Goal: Task Accomplishment & Management: Use online tool/utility

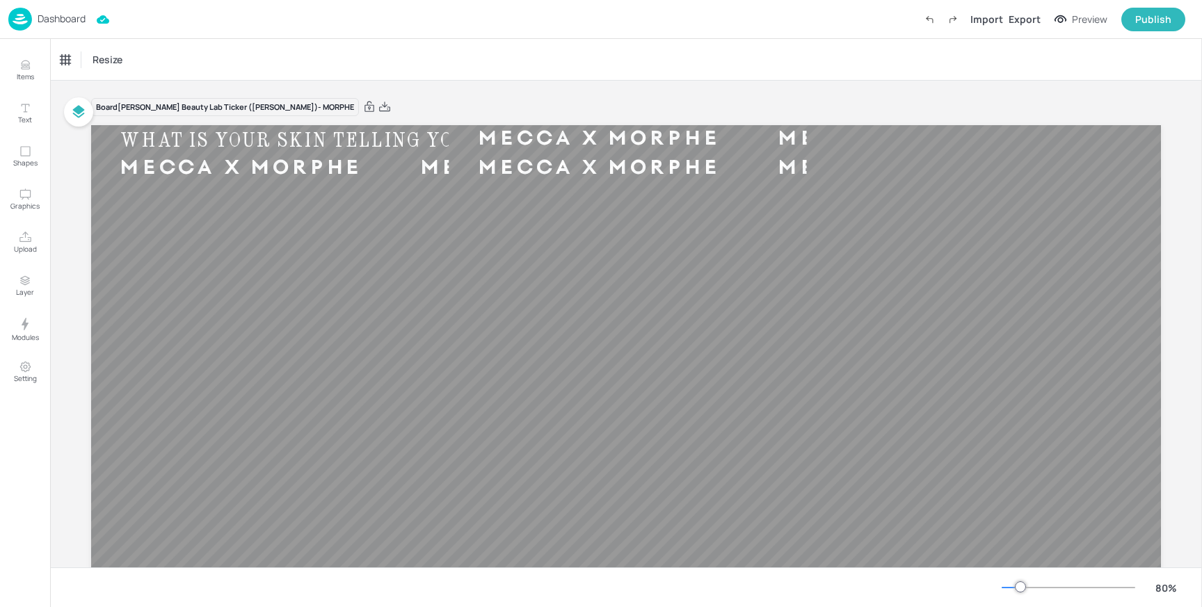
click at [67, 29] on div "Dashboard" at bounding box center [46, 19] width 77 height 23
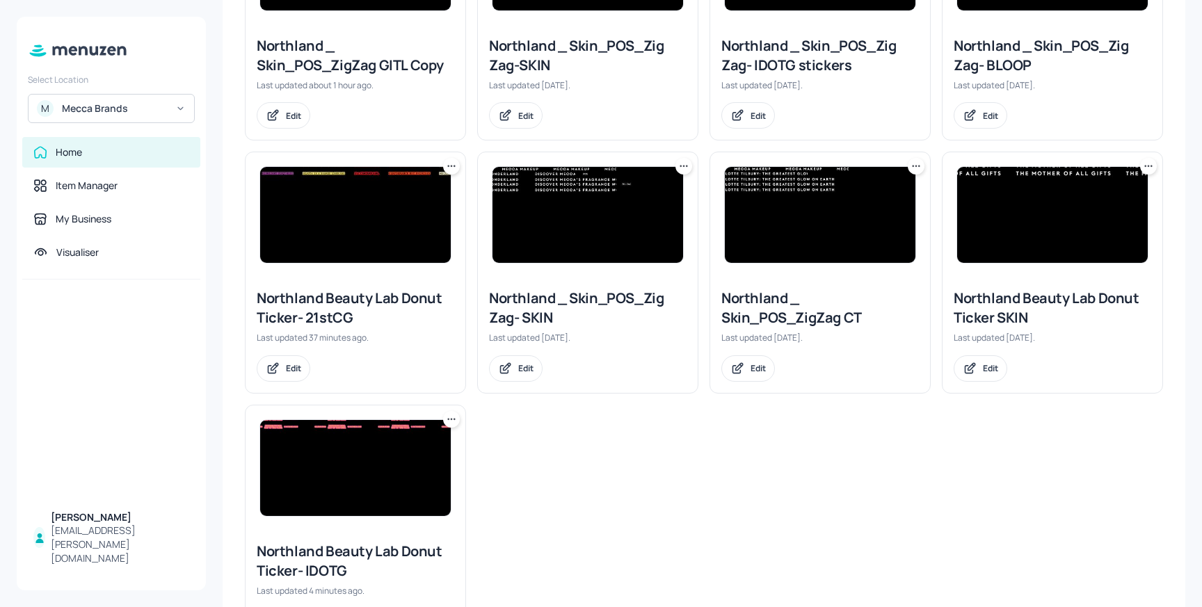
scroll to position [371, 0]
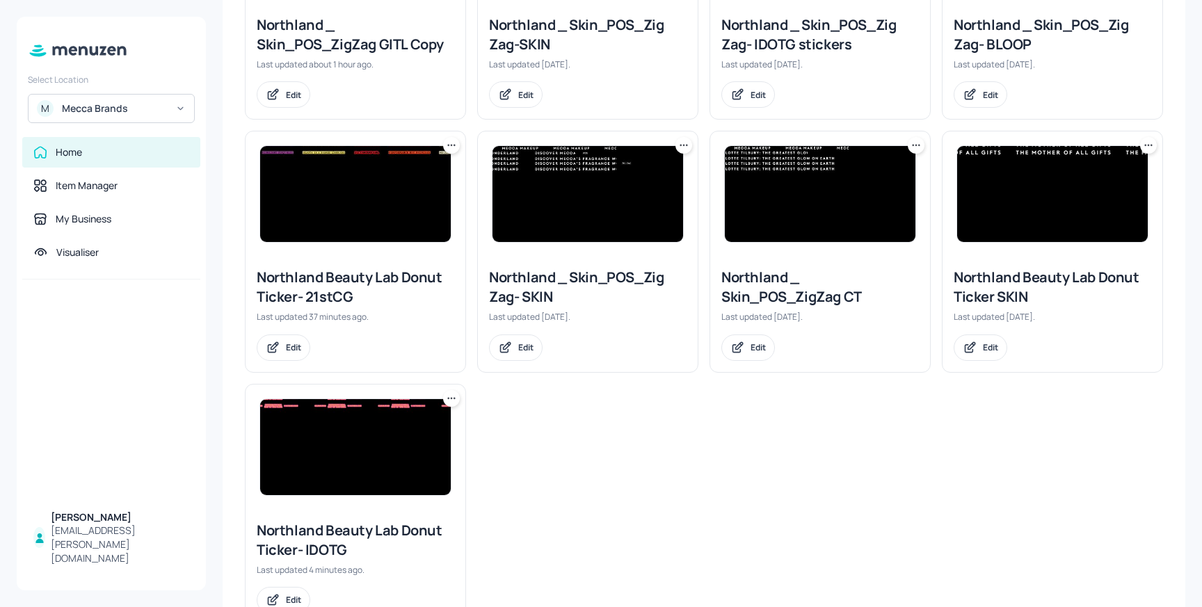
click at [381, 441] on img at bounding box center [355, 447] width 191 height 96
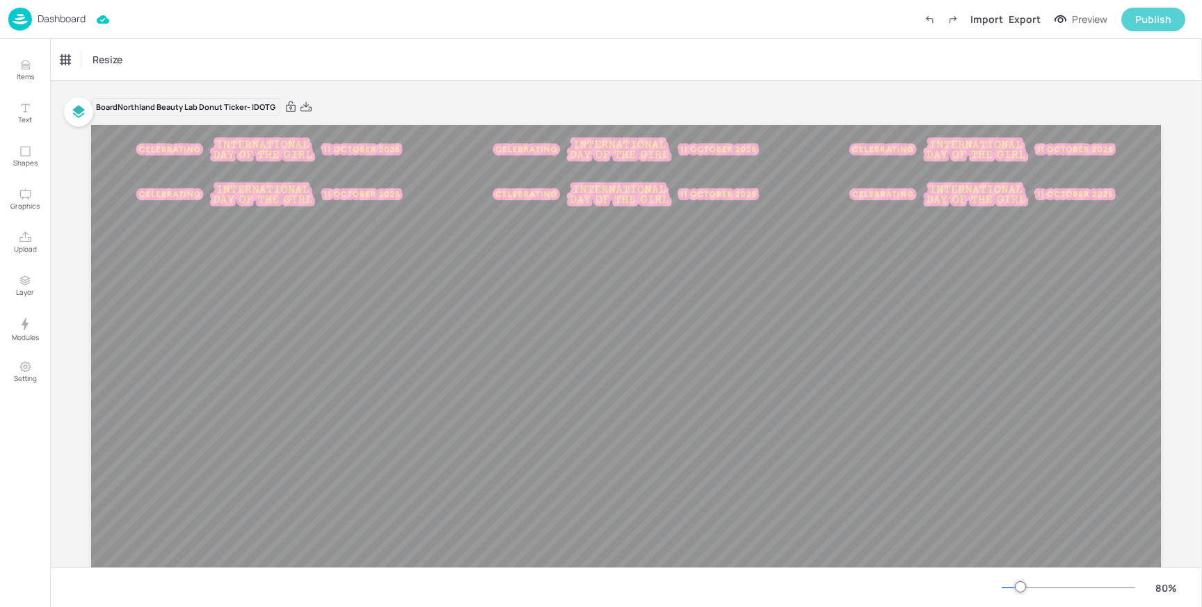
click at [1163, 23] on div "Publish" at bounding box center [1154, 19] width 36 height 15
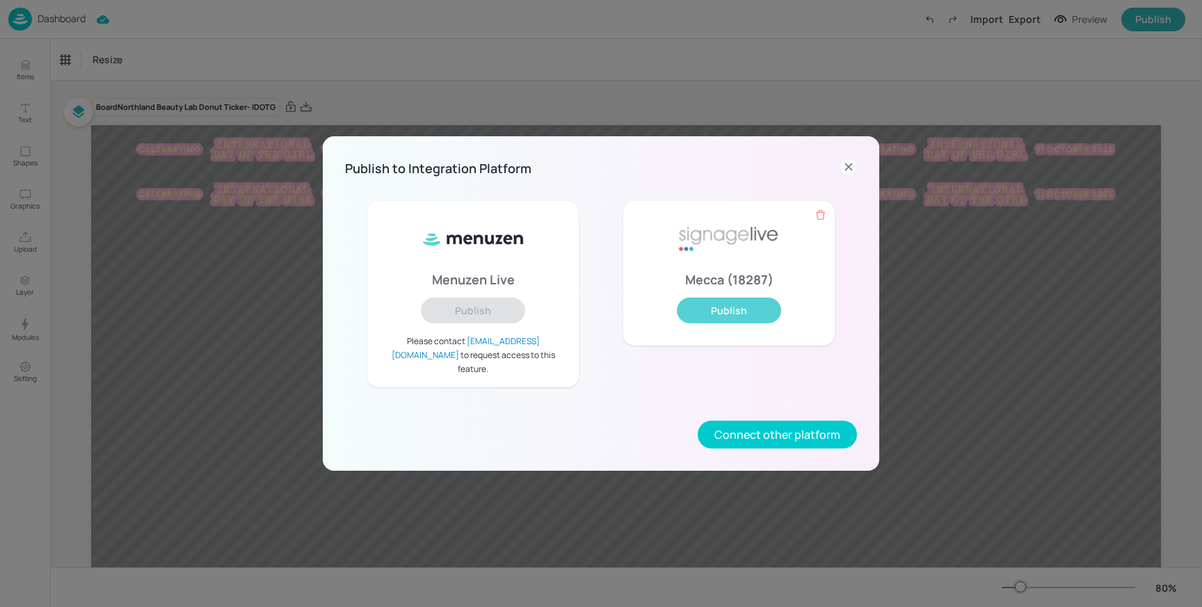
click at [742, 324] on button "Publish" at bounding box center [729, 311] width 104 height 26
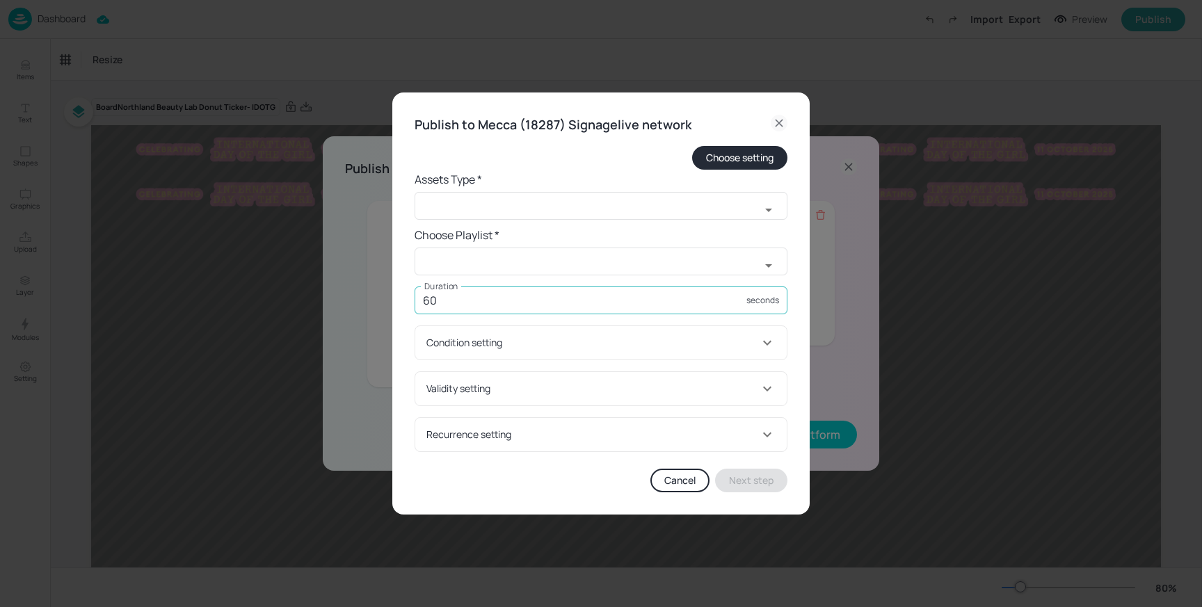
click at [487, 303] on input "60" at bounding box center [581, 301] width 332 height 28
type input "6000"
click at [480, 208] on input "text" at bounding box center [588, 206] width 346 height 28
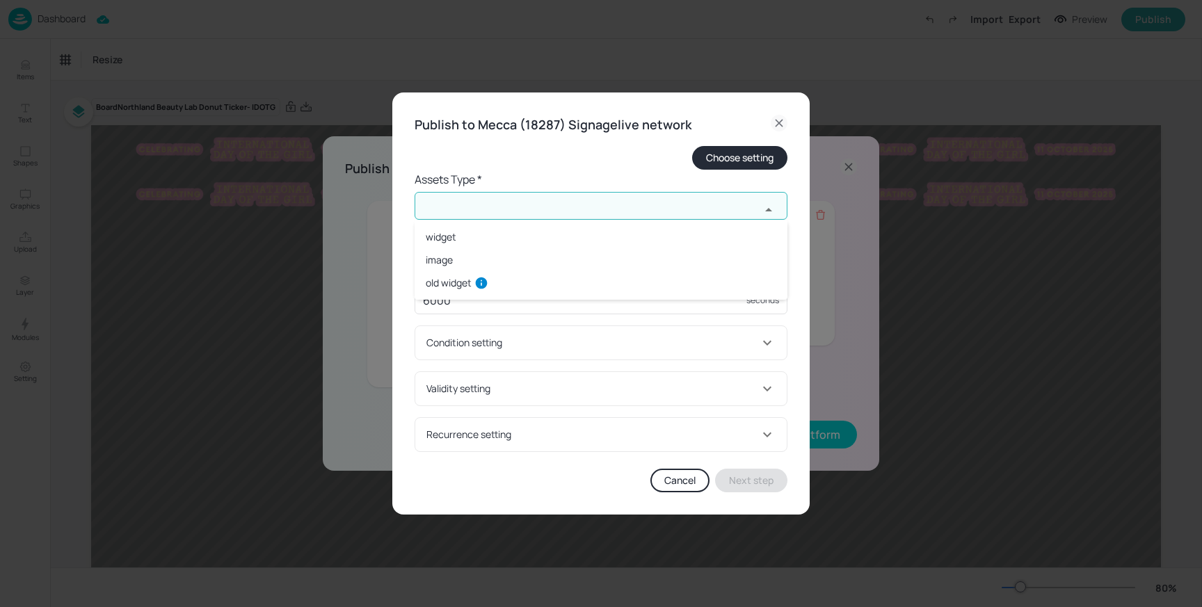
click at [475, 239] on li "widget" at bounding box center [601, 236] width 373 height 23
type input "widget"
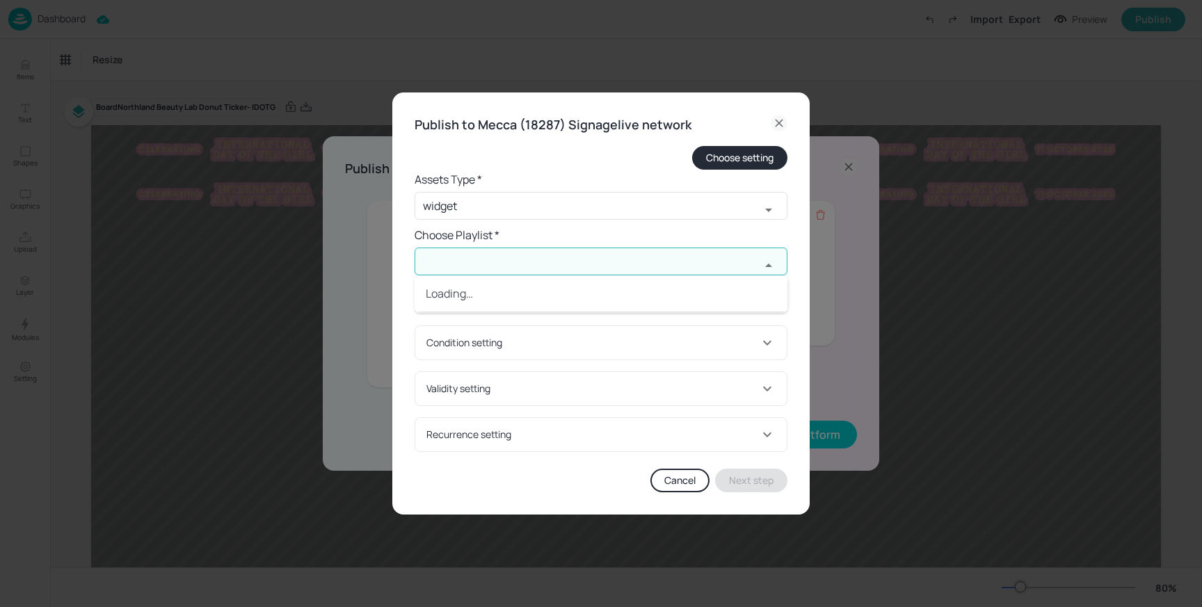
click at [463, 258] on input "text" at bounding box center [588, 262] width 346 height 28
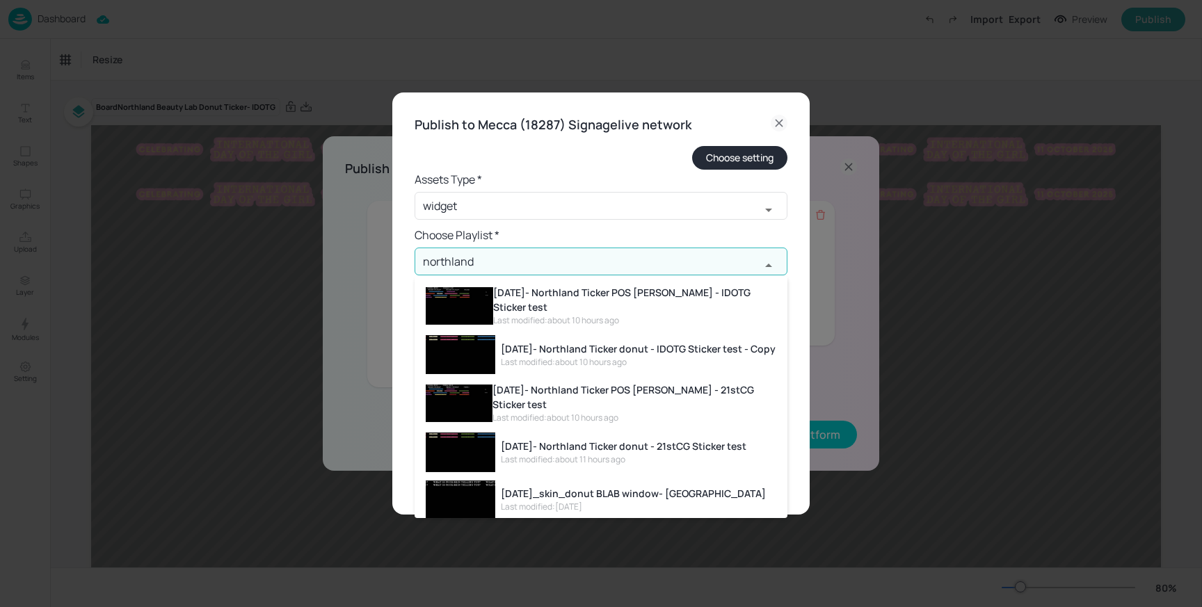
click at [589, 342] on div "[DATE]- Northland Ticker donut - IDOTG Sticker test - Copy" at bounding box center [638, 349] width 275 height 15
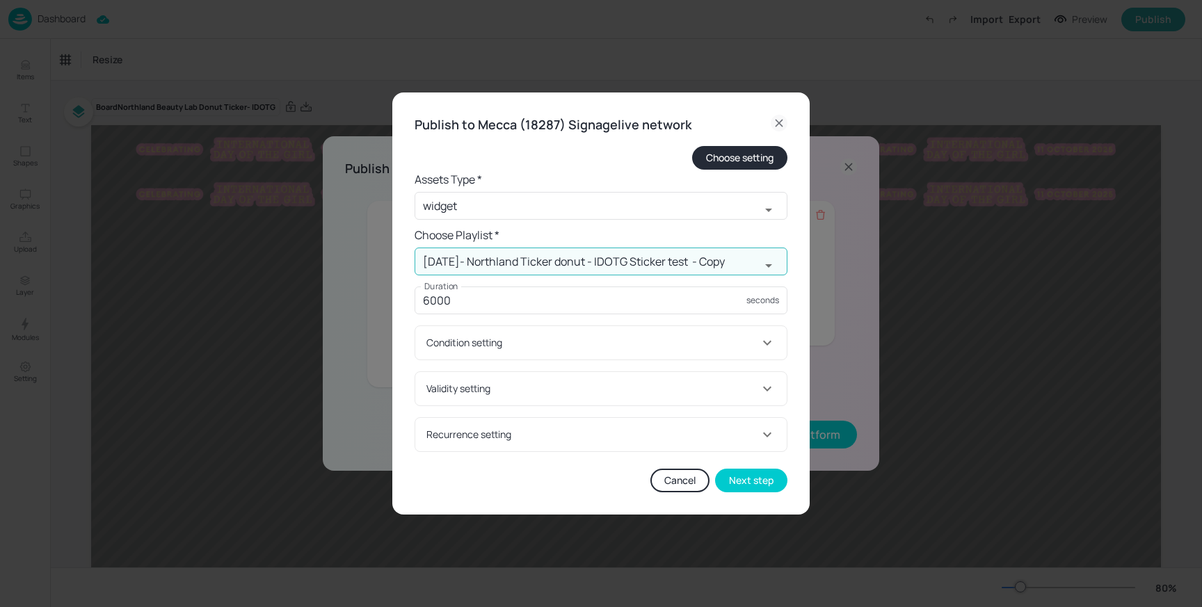
click at [772, 261] on icon "Open" at bounding box center [768, 265] width 17 height 17
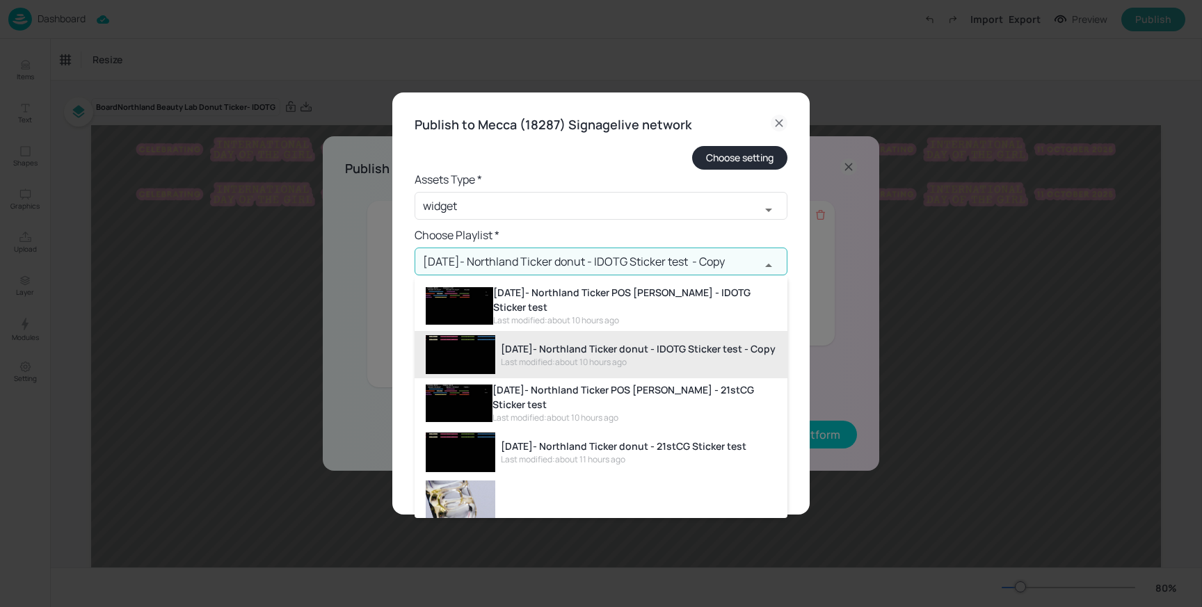
click at [674, 346] on div "[DATE]- Northland Ticker donut - IDOTG Sticker test - Copy" at bounding box center [638, 349] width 275 height 15
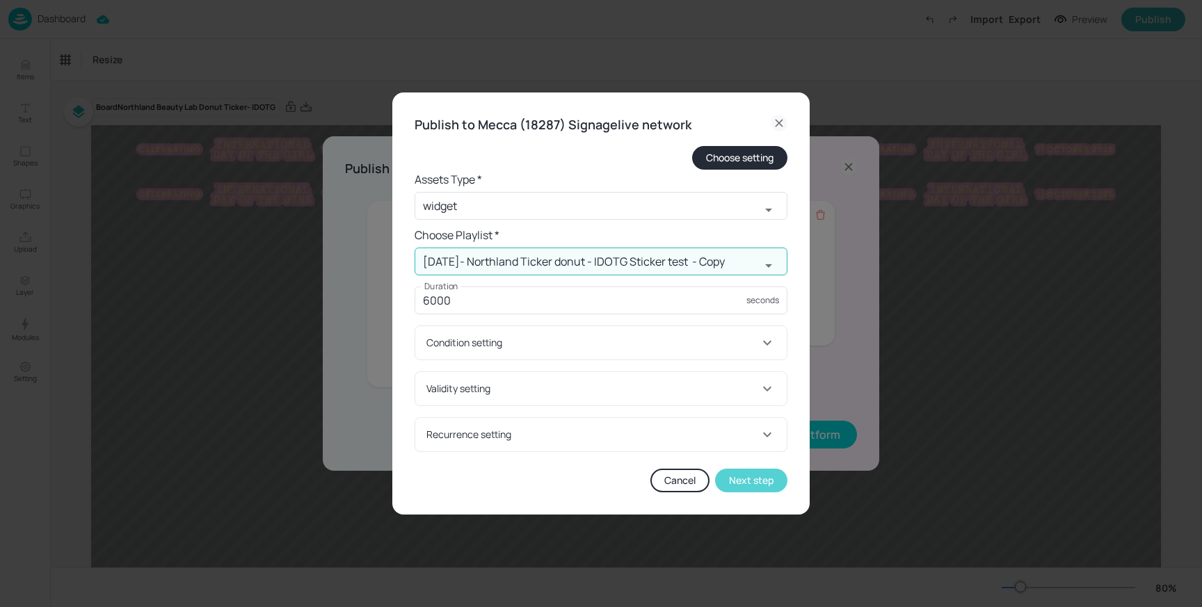
type input "[DATE]- Northland Ticker donut - IDOTG Sticker test - Copy"
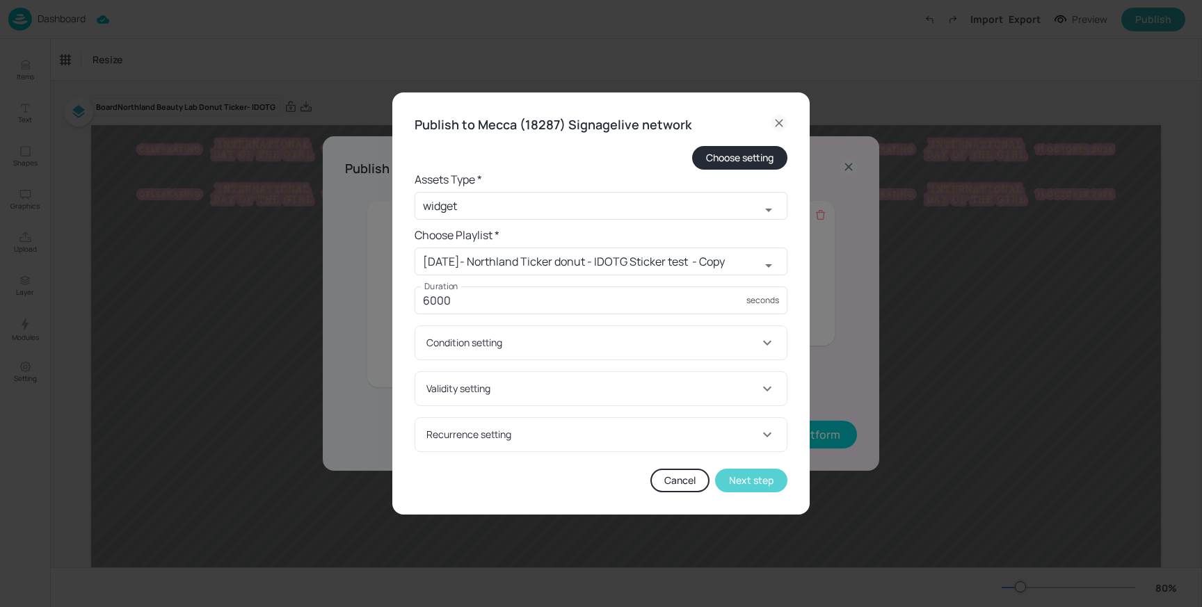
click at [765, 479] on button "Next step" at bounding box center [751, 481] width 72 height 24
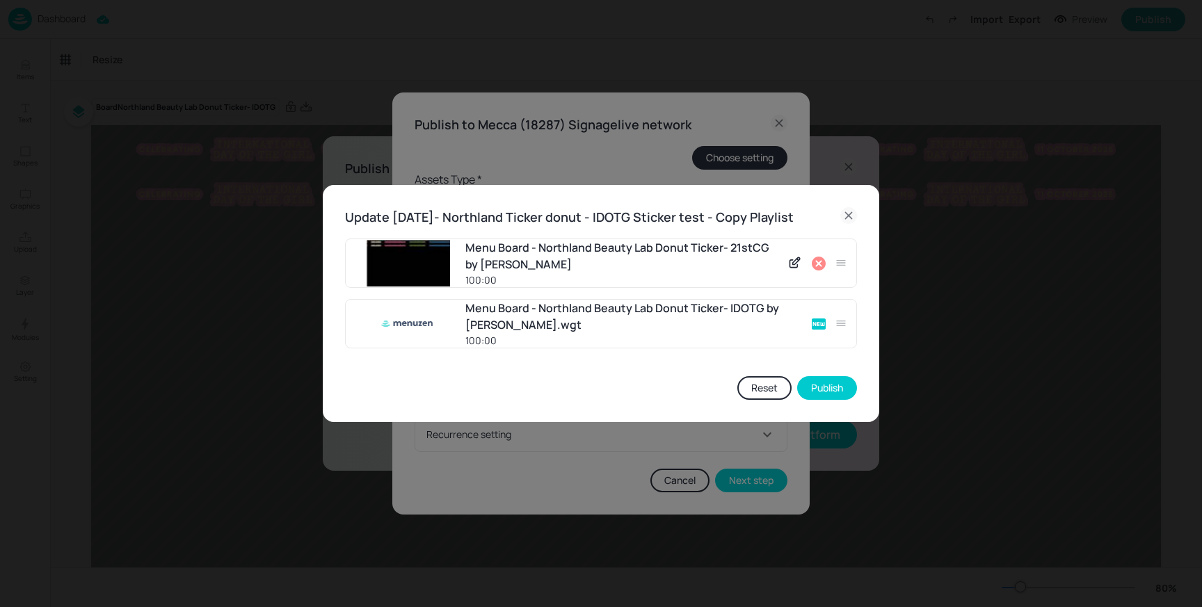
click at [826, 262] on icon at bounding box center [819, 263] width 17 height 17
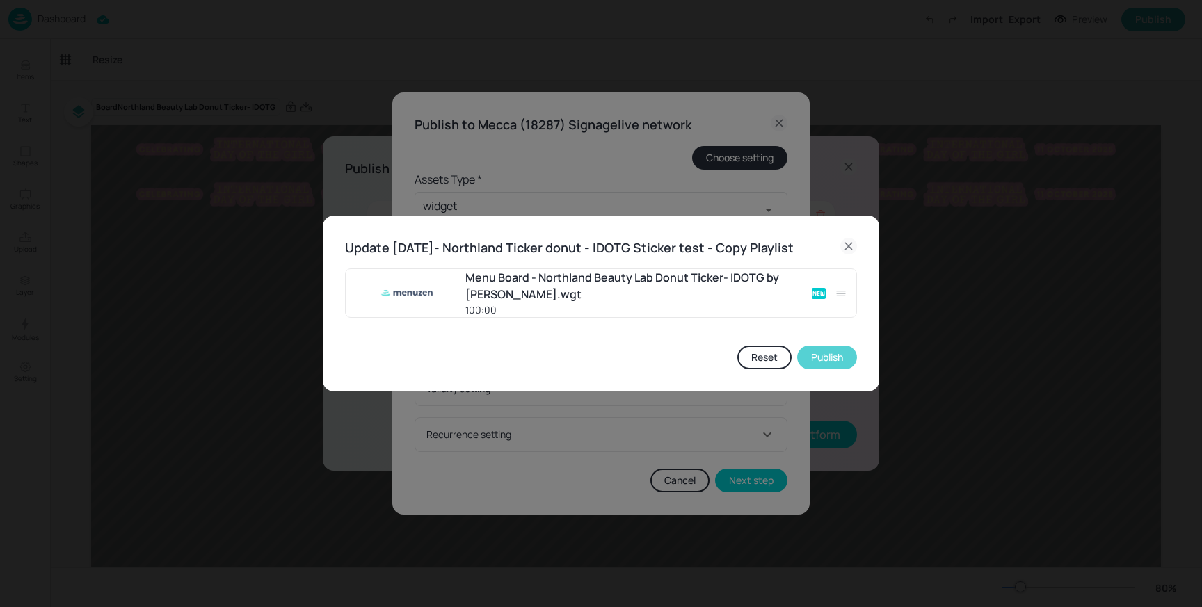
click at [822, 364] on button "Publish" at bounding box center [827, 358] width 60 height 24
